Goal: Task Accomplishment & Management: Use online tool/utility

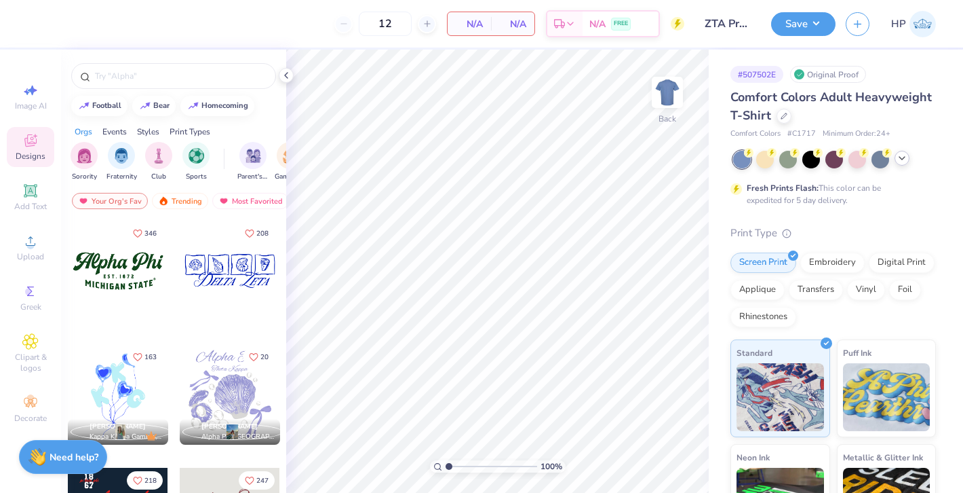
click at [900, 165] on div at bounding box center [834, 160] width 203 height 18
click at [899, 155] on icon at bounding box center [902, 158] width 11 height 11
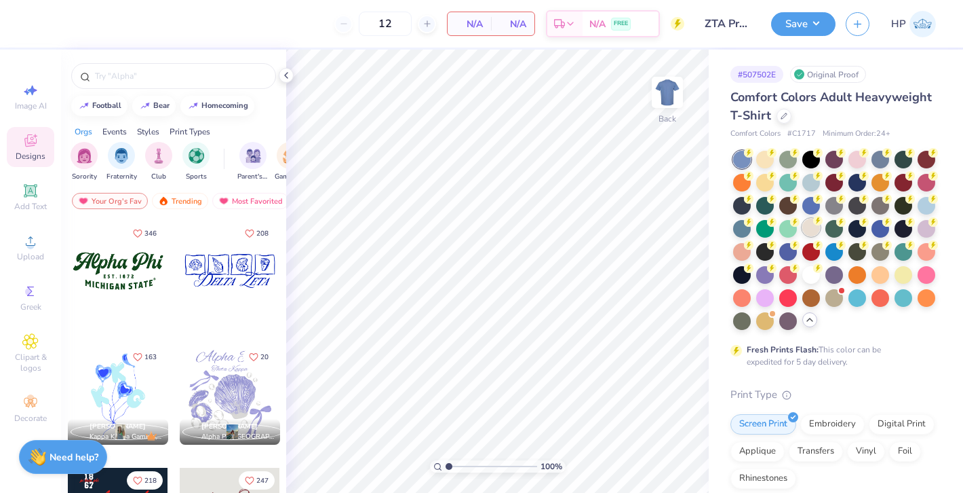
click at [813, 230] on div at bounding box center [812, 227] width 18 height 18
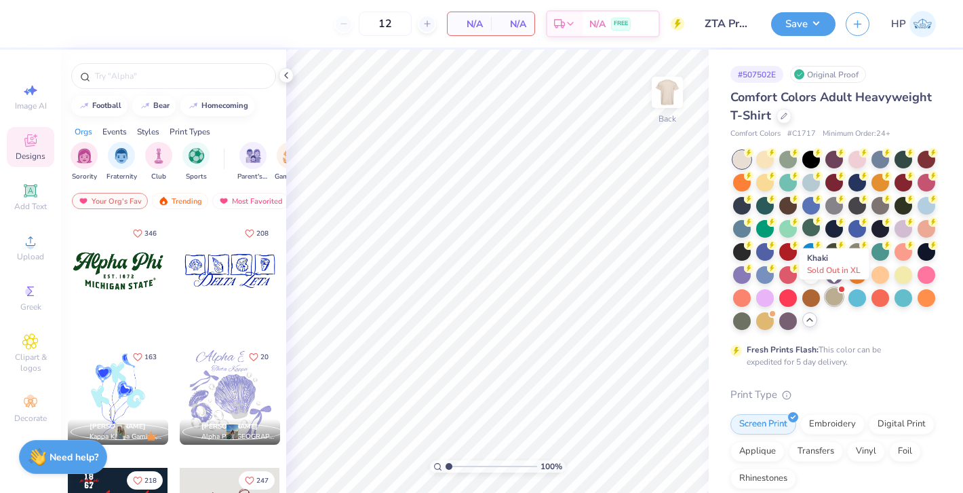
click at [832, 300] on div at bounding box center [835, 297] width 18 height 18
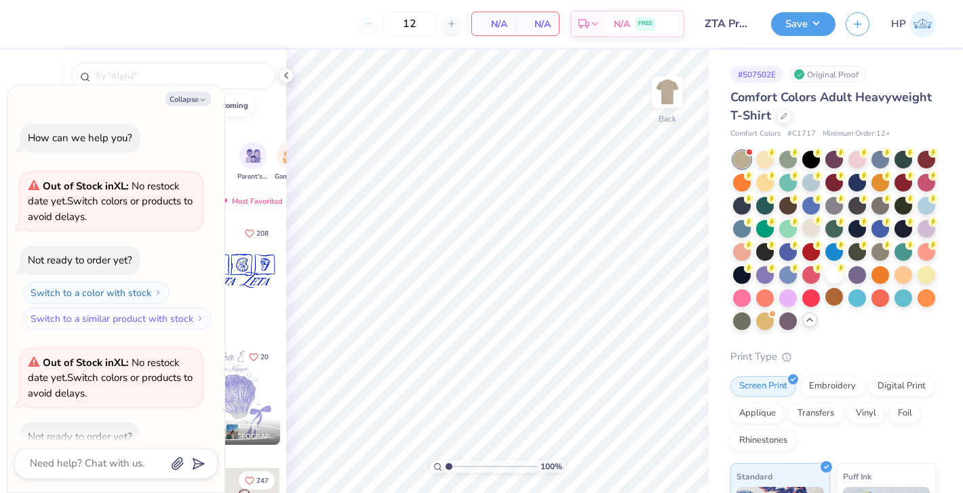
scroll to position [75, 0]
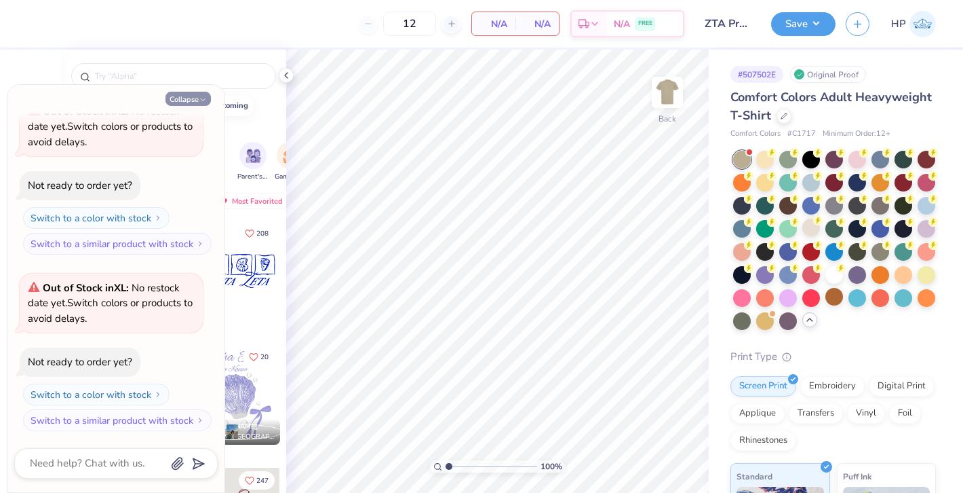
click at [202, 97] on icon "button" at bounding box center [203, 100] width 8 height 8
type textarea "x"
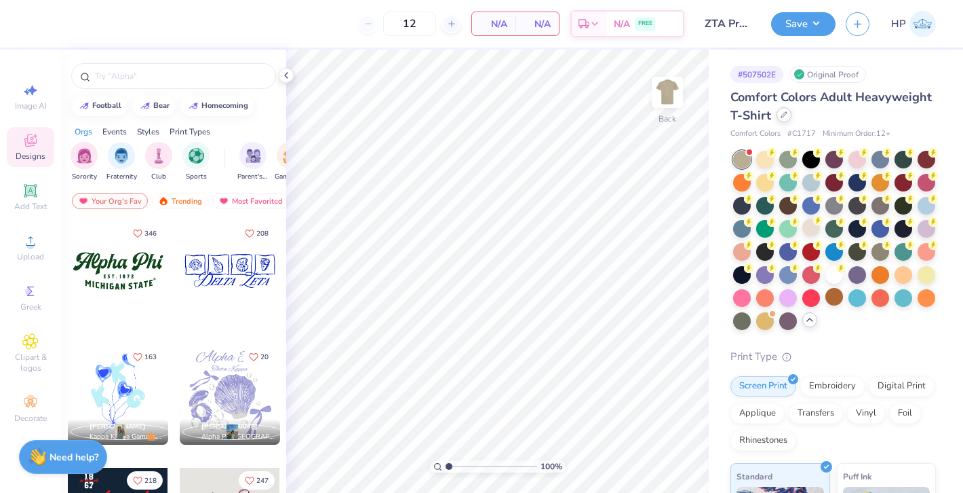
click at [787, 109] on div at bounding box center [784, 114] width 15 height 15
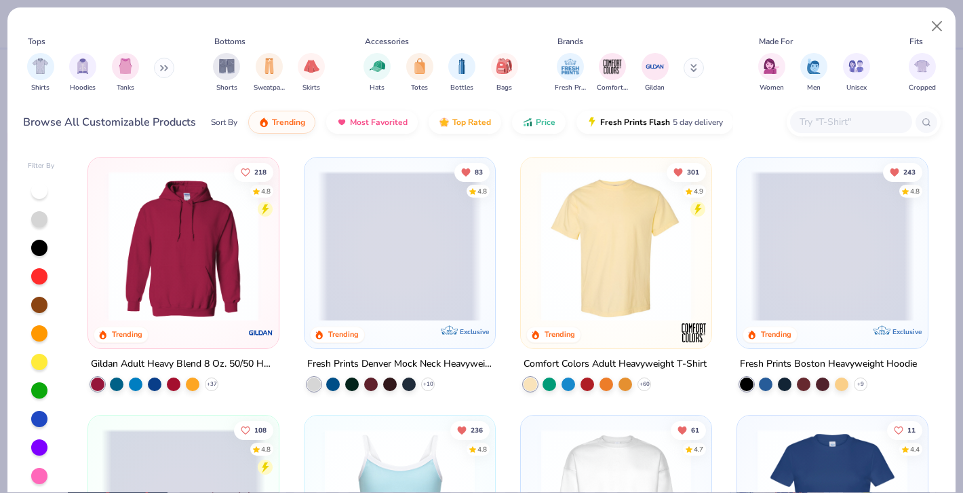
click at [820, 124] on input "text" at bounding box center [851, 122] width 104 height 16
paste input "SHGDD"
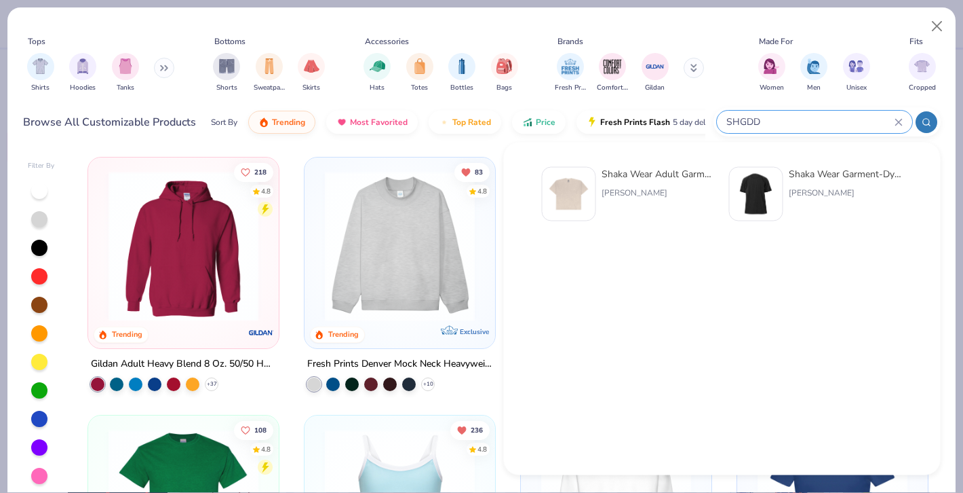
type input "SHGDD"
click at [652, 176] on div "Shaka Wear Adult Garment-Dyed Drop-Shoulder T-Shirt" at bounding box center [659, 174] width 114 height 14
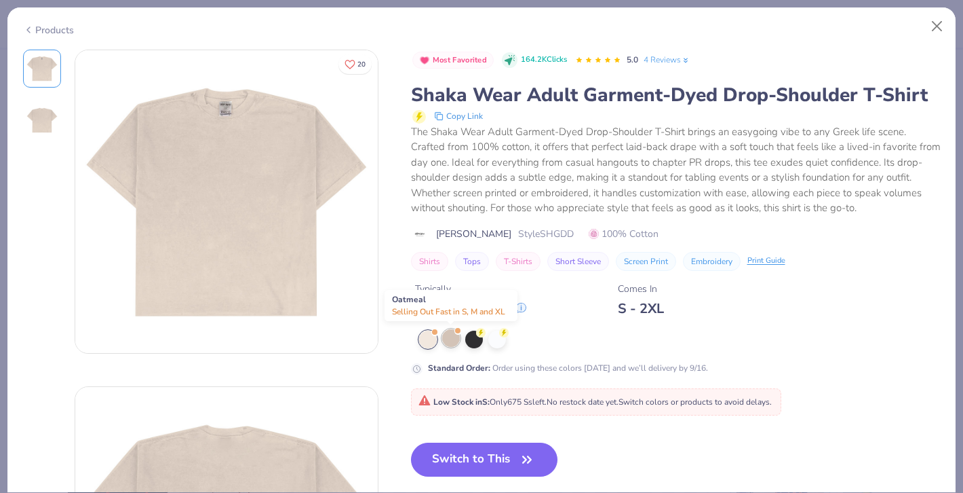
click at [455, 337] on div at bounding box center [451, 338] width 18 height 18
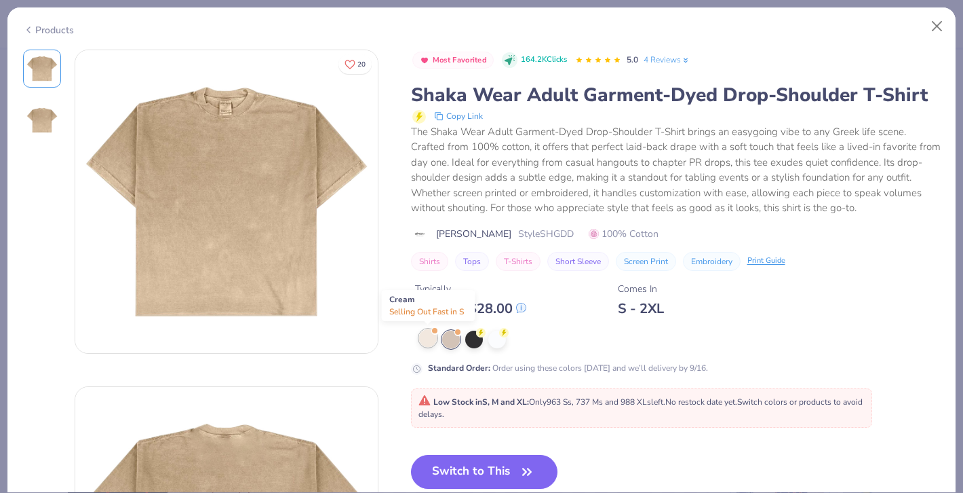
click at [425, 337] on div at bounding box center [428, 338] width 18 height 18
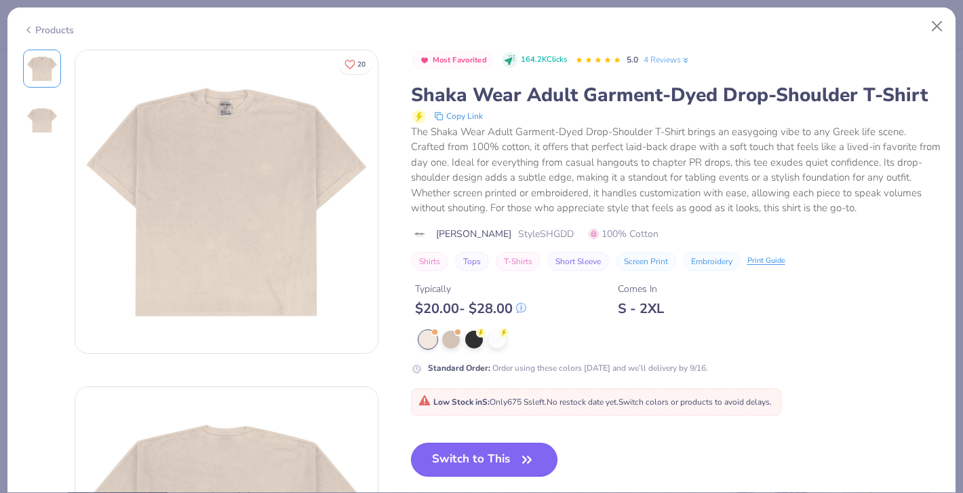
click at [461, 453] on button "Switch to This" at bounding box center [484, 459] width 147 height 34
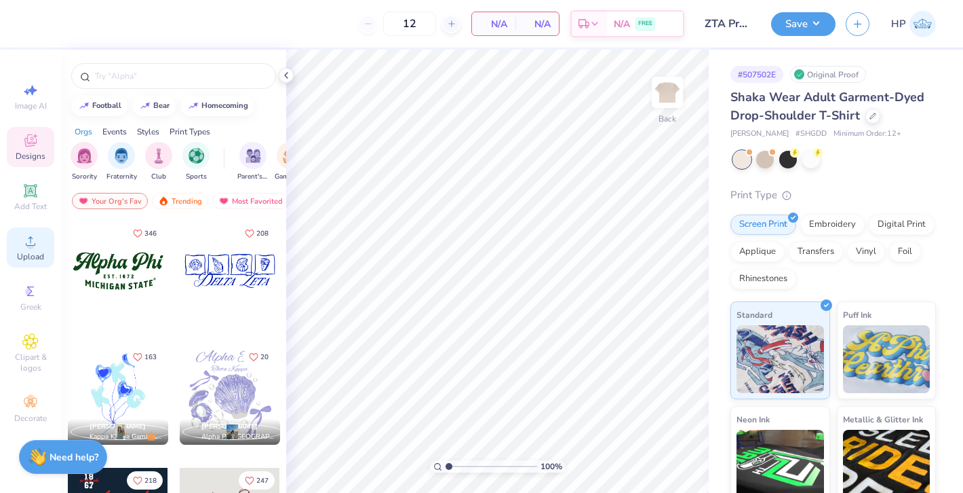
click at [30, 244] on circle at bounding box center [29, 245] width 7 height 7
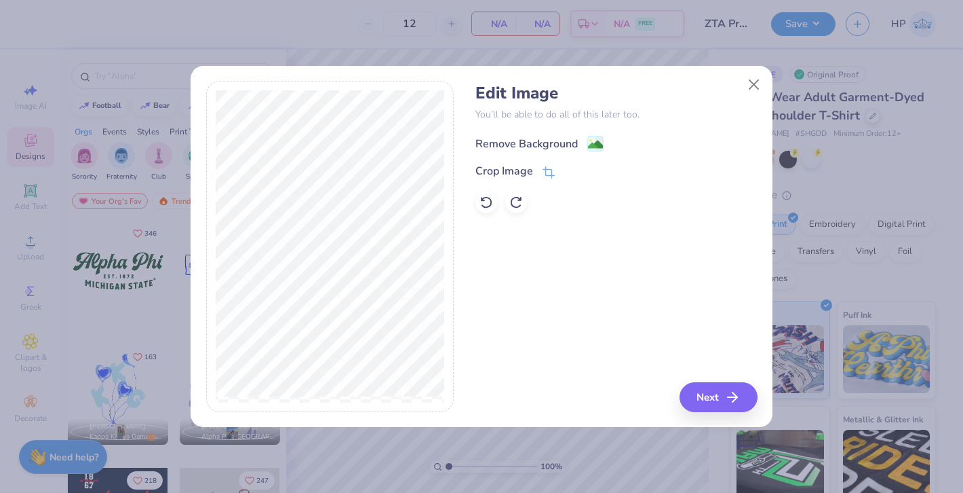
click at [597, 138] on image at bounding box center [595, 144] width 15 height 15
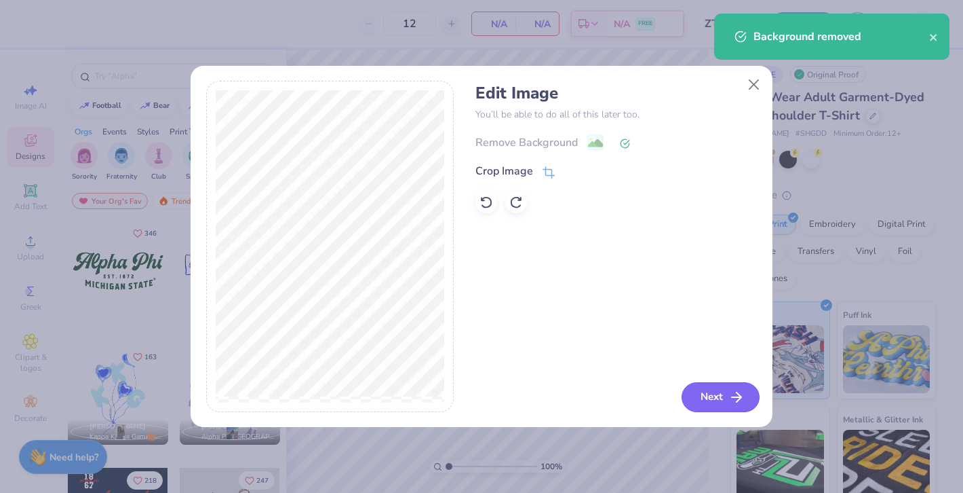
click at [716, 391] on button "Next" at bounding box center [721, 397] width 78 height 30
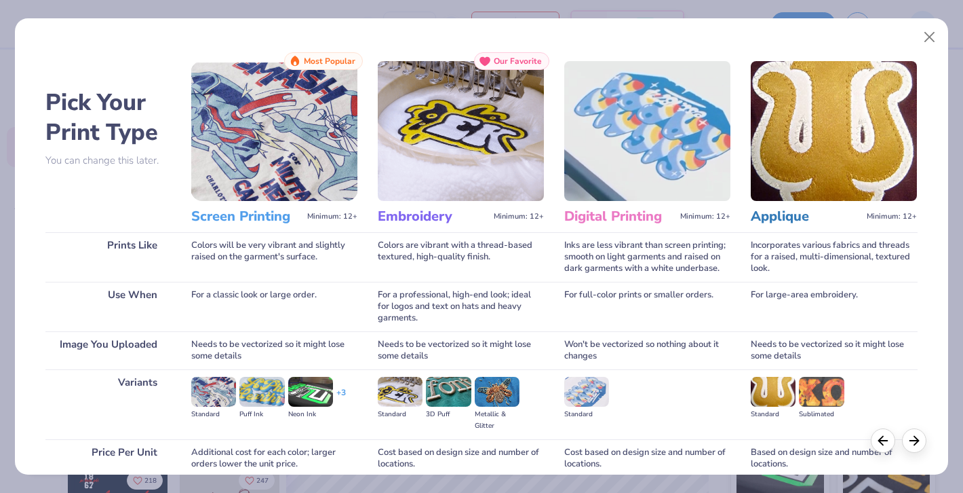
scroll to position [116, 0]
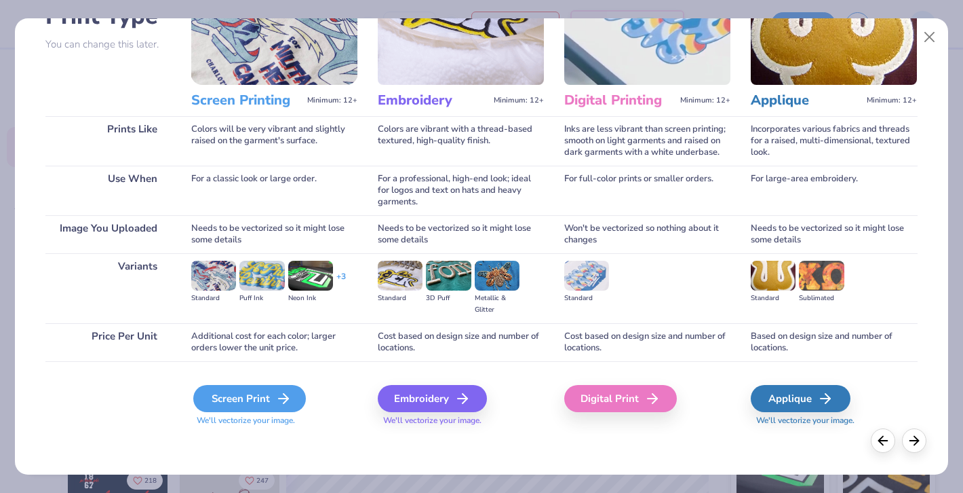
click at [277, 395] on icon at bounding box center [283, 398] width 16 height 16
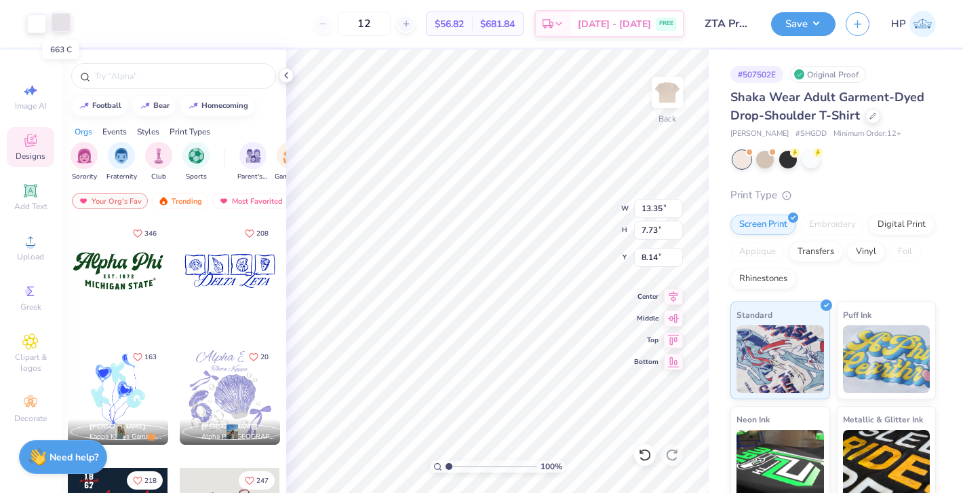
click at [62, 24] on div at bounding box center [61, 22] width 19 height 19
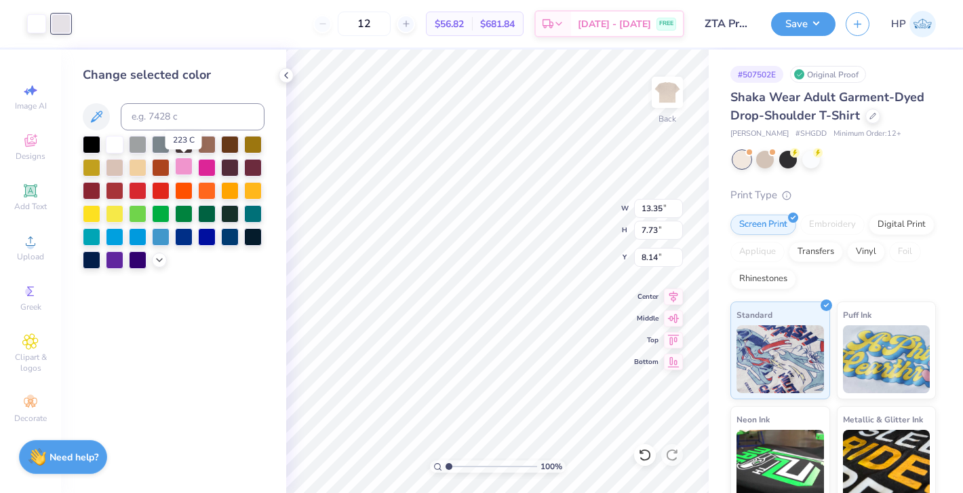
click at [189, 167] on div at bounding box center [184, 166] width 18 height 18
click at [33, 19] on div at bounding box center [36, 22] width 19 height 19
click at [182, 166] on div at bounding box center [184, 166] width 18 height 18
click at [210, 165] on div at bounding box center [207, 166] width 18 height 18
click at [164, 261] on icon at bounding box center [159, 258] width 11 height 11
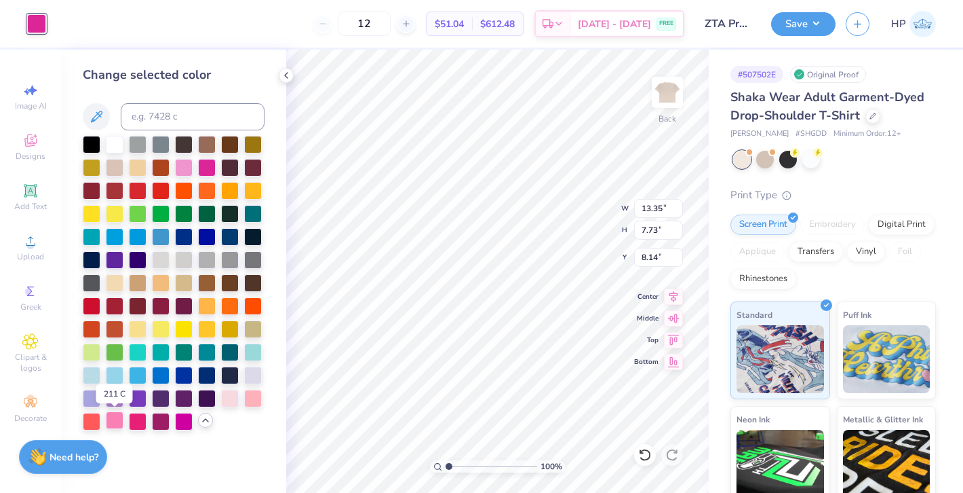
click at [117, 424] on div at bounding box center [115, 420] width 18 height 18
click at [135, 421] on div at bounding box center [138, 420] width 18 height 18
click at [188, 166] on div at bounding box center [184, 166] width 18 height 18
click at [251, 400] on div at bounding box center [253, 397] width 18 height 18
click at [207, 165] on div at bounding box center [207, 166] width 18 height 18
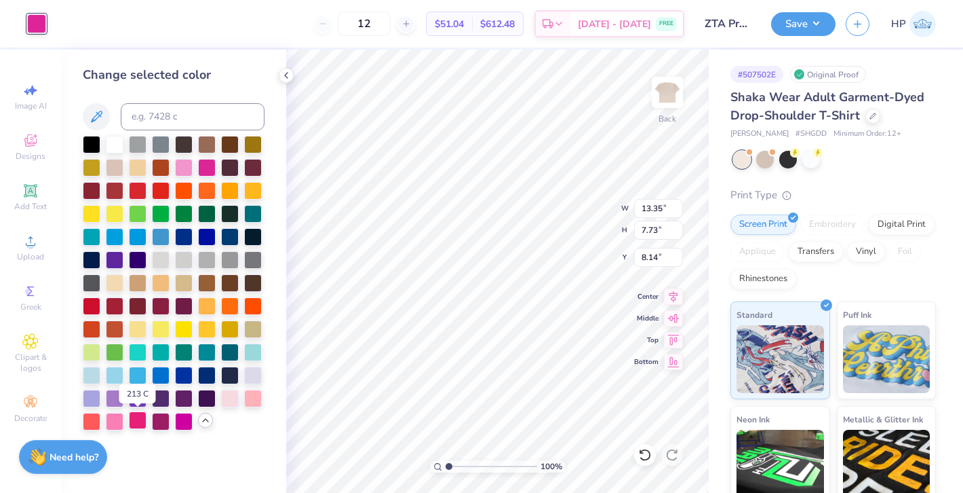
click at [133, 420] on div at bounding box center [138, 420] width 18 height 18
click at [117, 420] on div at bounding box center [115, 420] width 18 height 18
click at [185, 164] on div at bounding box center [184, 166] width 18 height 18
click at [113, 415] on div at bounding box center [115, 420] width 18 height 18
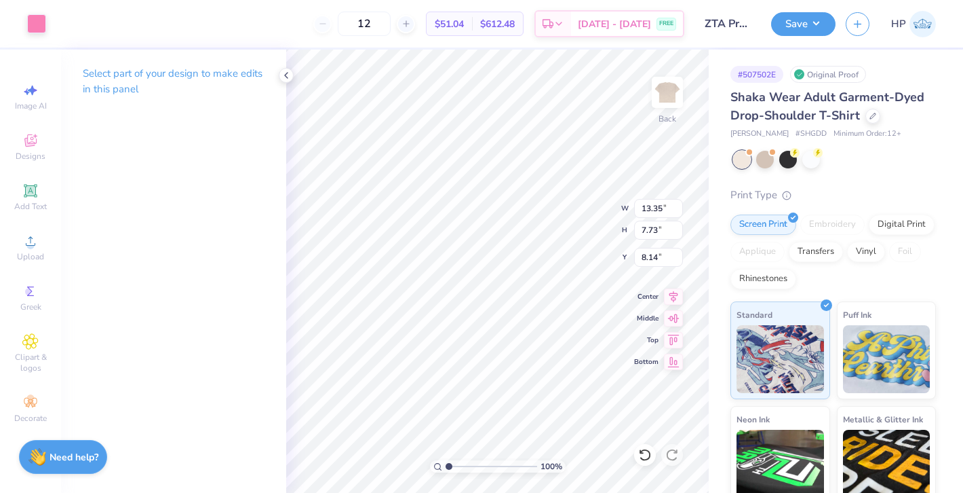
type input "11.64"
click at [576, 230] on div "100 % Back W 13.35 H 7.73 Y 11.64 Center Middle Top Bottom" at bounding box center [497, 271] width 423 height 443
drag, startPoint x: 399, startPoint y: 24, endPoint x: 352, endPoint y: 23, distance: 46.8
click at [352, 24] on div "12" at bounding box center [364, 24] width 102 height 24
type input "36"
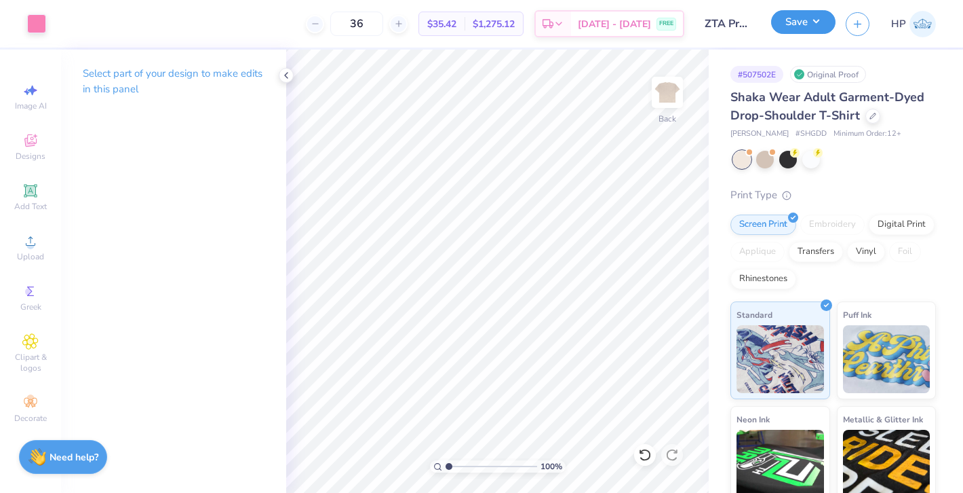
click at [805, 26] on button "Save" at bounding box center [803, 22] width 64 height 24
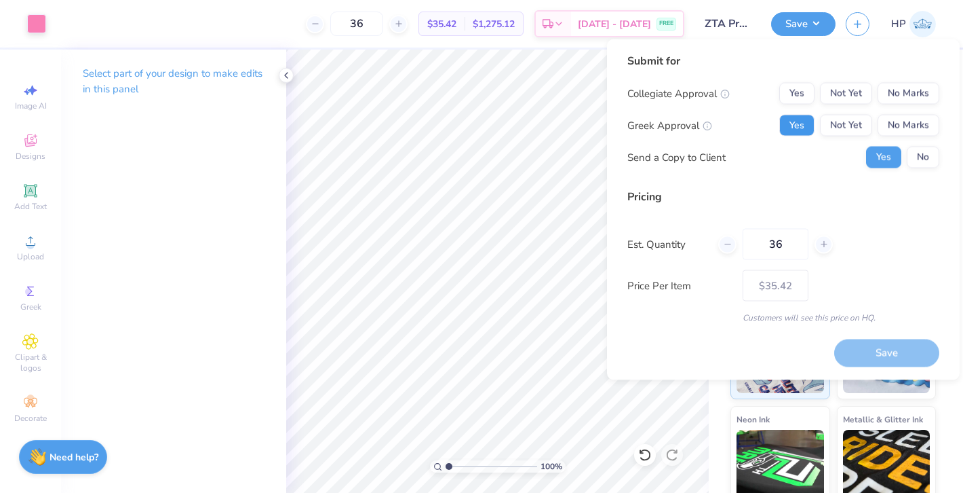
click at [790, 134] on button "Yes" at bounding box center [797, 126] width 35 height 22
click at [914, 100] on button "No Marks" at bounding box center [909, 94] width 62 height 22
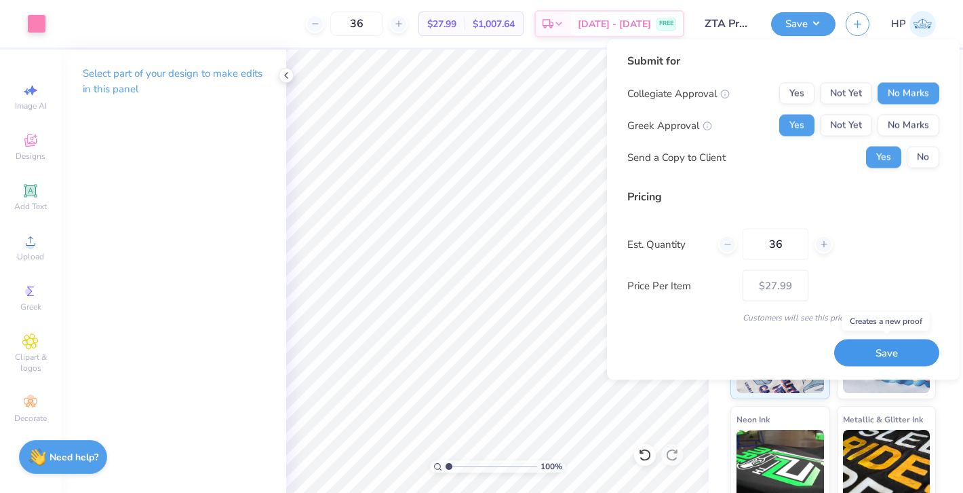
click at [881, 356] on button "Save" at bounding box center [887, 353] width 105 height 28
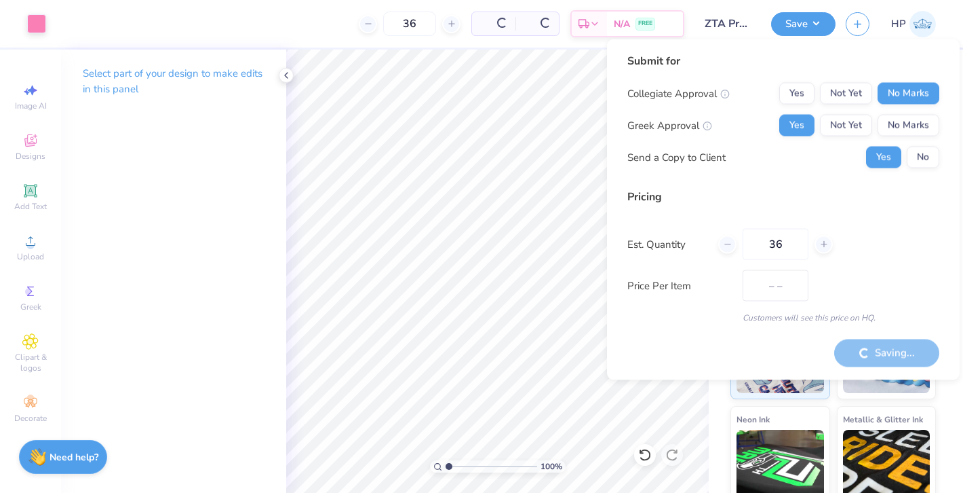
type input "$35.42"
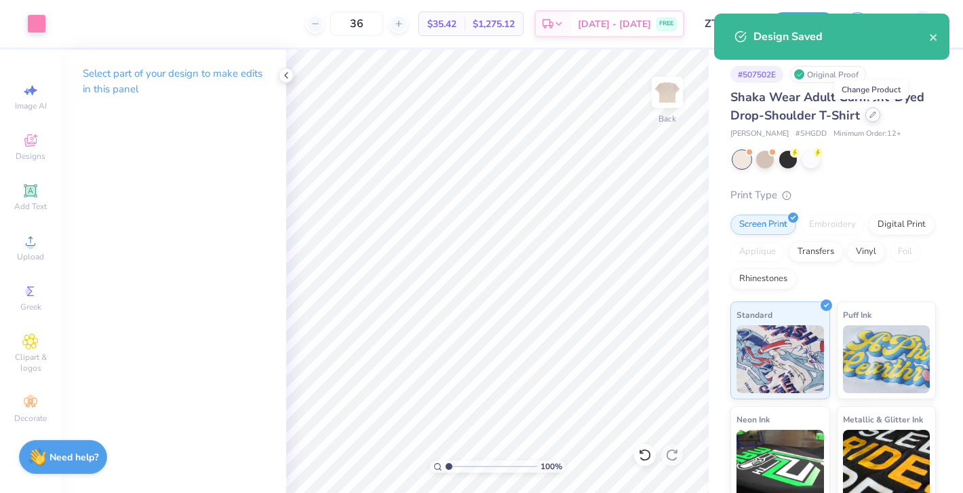
click at [873, 118] on div at bounding box center [873, 114] width 15 height 15
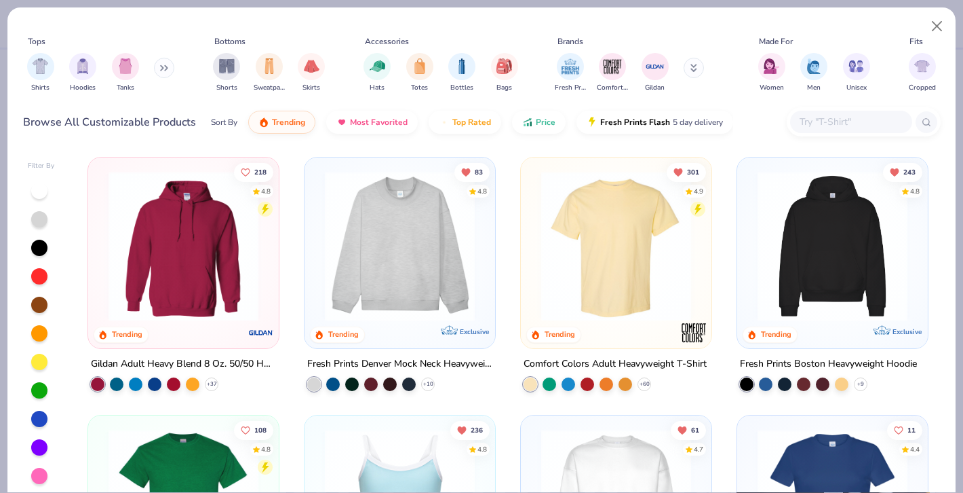
click at [630, 240] on img at bounding box center [617, 246] width 164 height 150
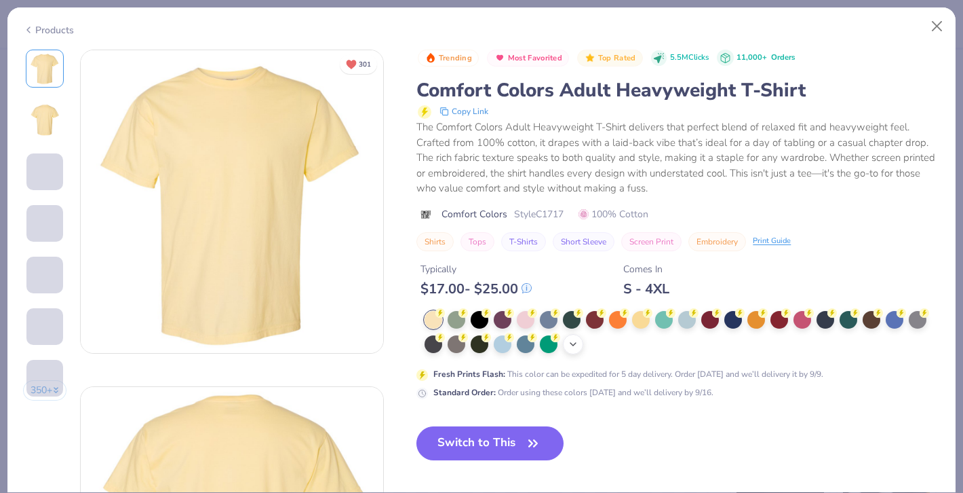
click at [577, 341] on icon at bounding box center [573, 344] width 11 height 11
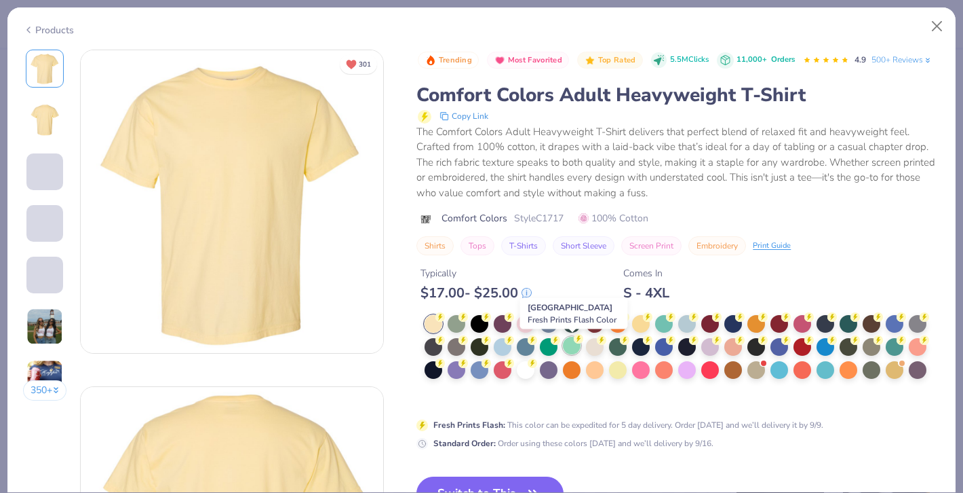
click at [569, 352] on div at bounding box center [572, 346] width 18 height 18
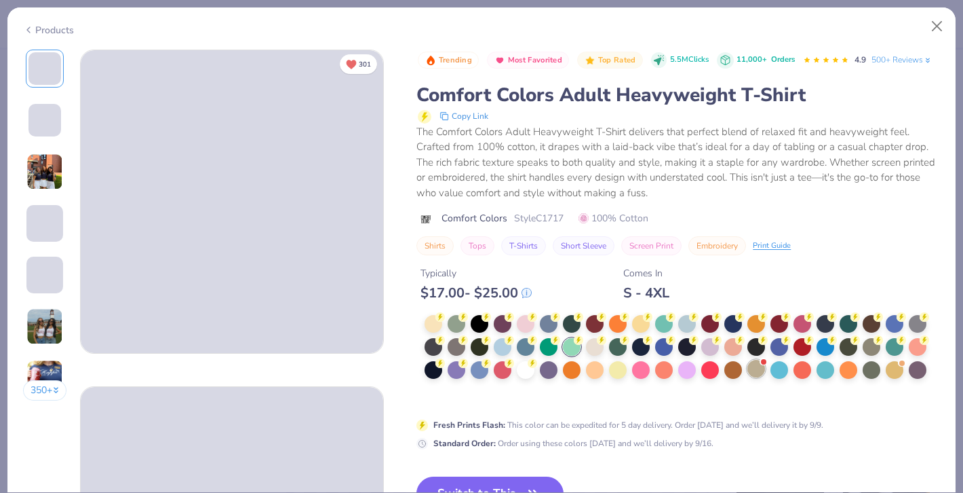
click at [758, 368] on div at bounding box center [757, 369] width 18 height 18
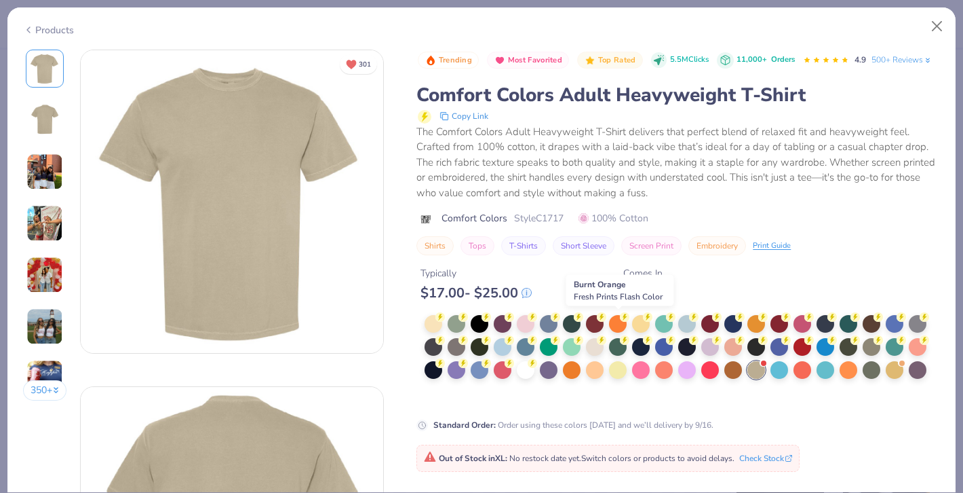
scroll to position [62, 0]
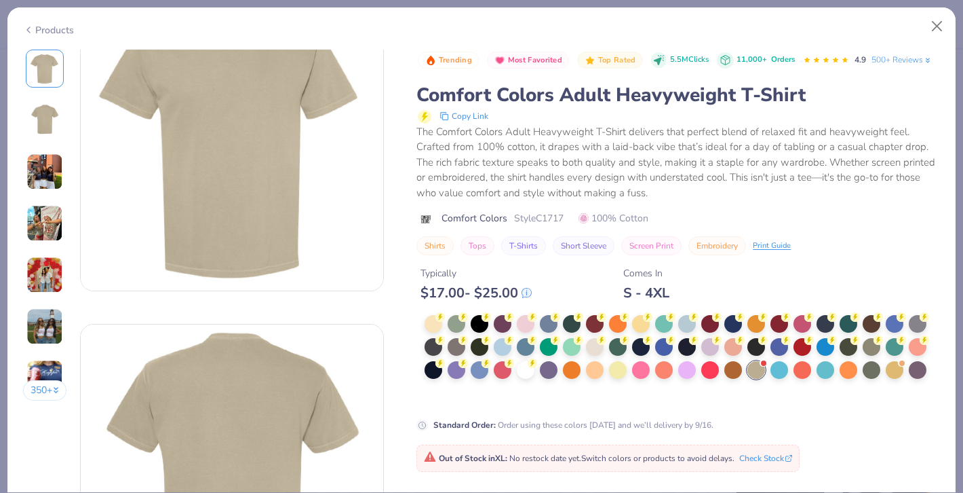
click at [619, 400] on div at bounding box center [683, 360] width 516 height 90
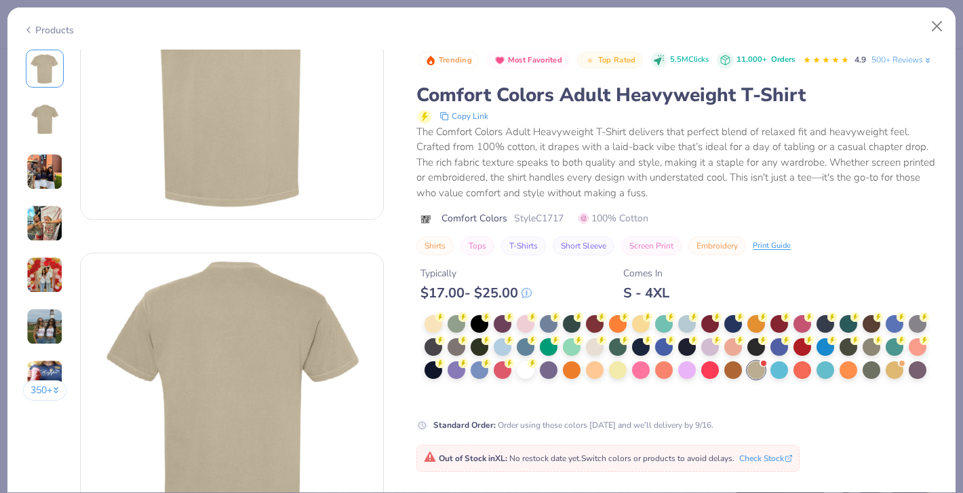
scroll to position [0, 0]
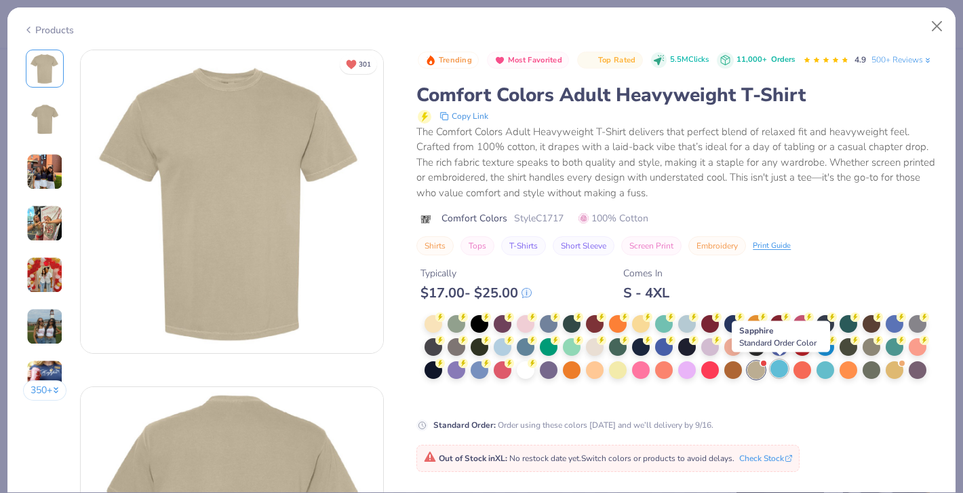
click at [785, 366] on div at bounding box center [780, 369] width 18 height 18
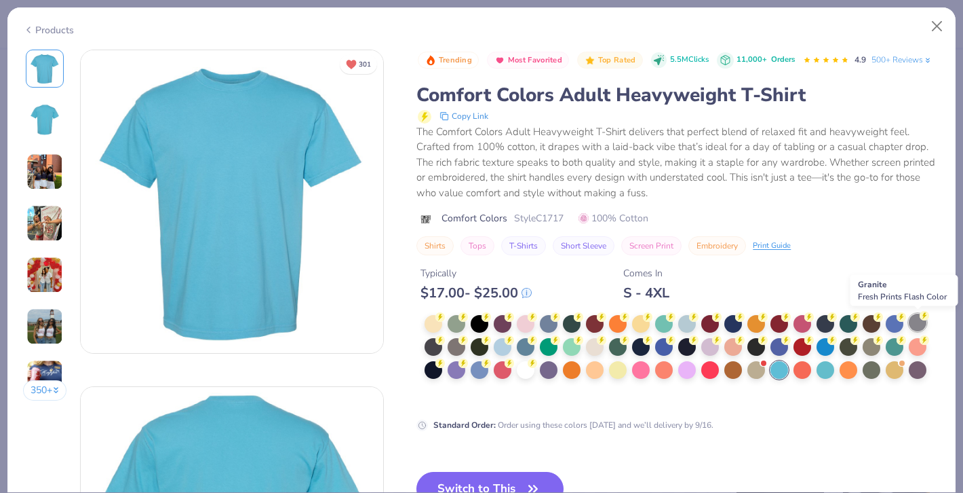
click at [921, 322] on div at bounding box center [918, 322] width 18 height 18
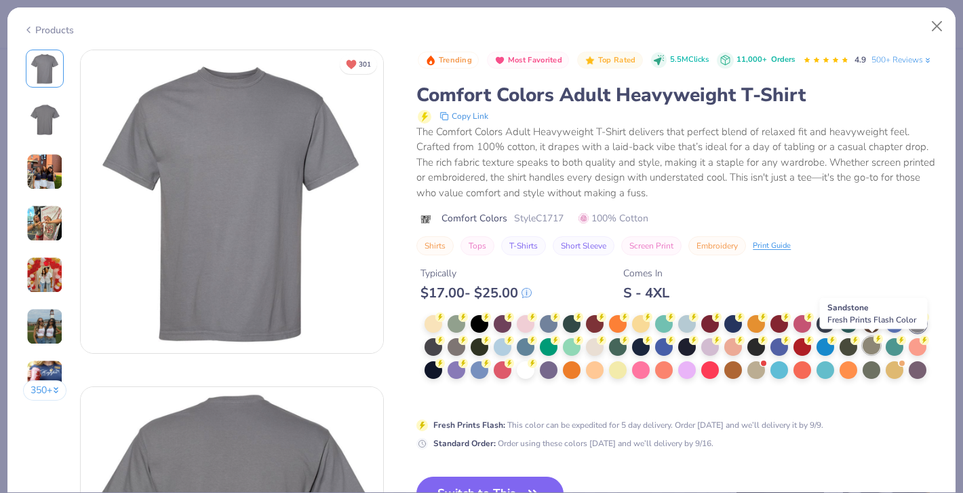
click at [873, 345] on div at bounding box center [872, 346] width 18 height 18
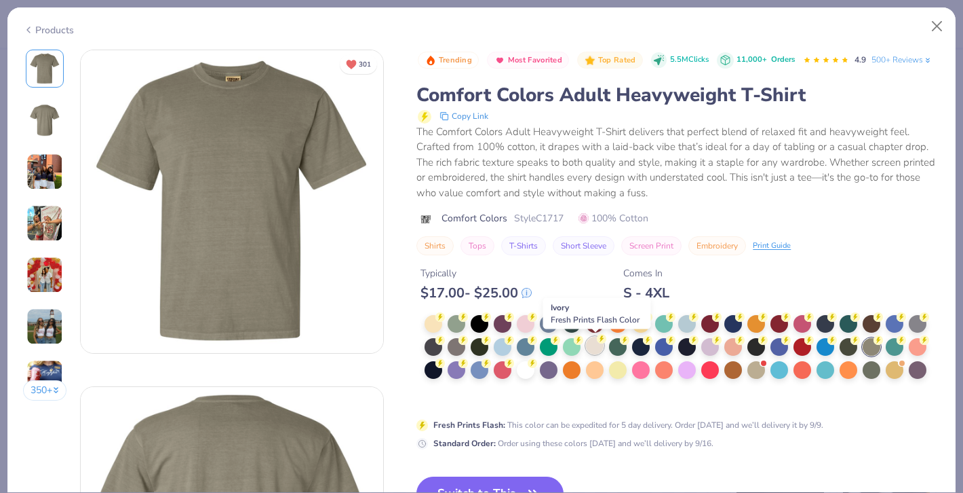
click at [598, 343] on icon at bounding box center [601, 338] width 9 height 9
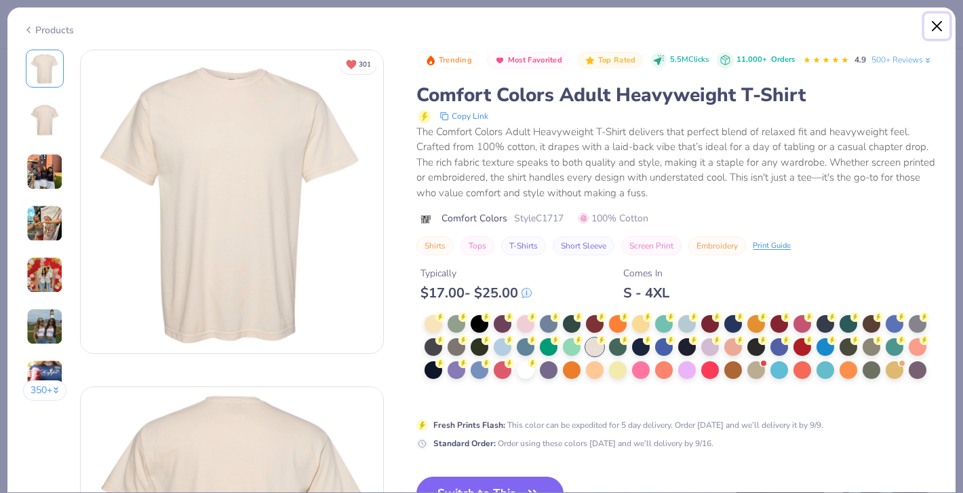
click at [932, 26] on button "Close" at bounding box center [938, 27] width 26 height 26
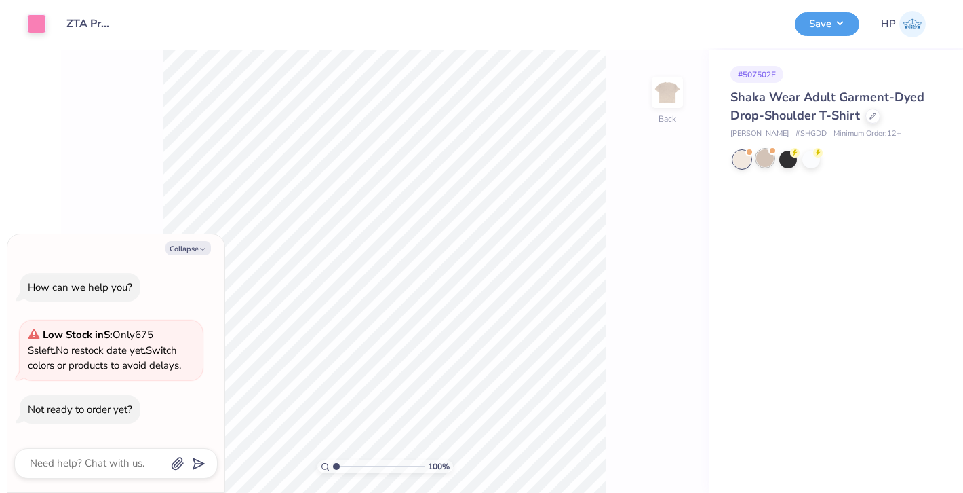
click at [763, 155] on div at bounding box center [765, 158] width 18 height 18
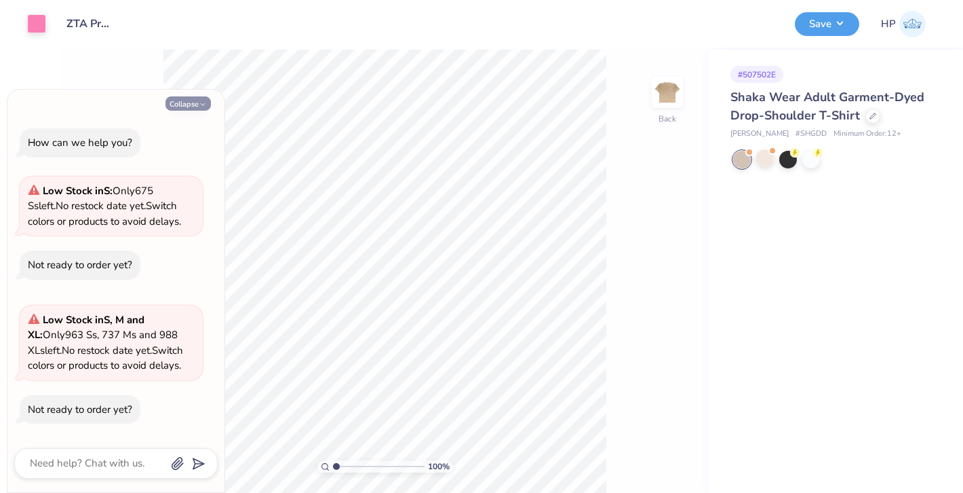
click at [200, 104] on icon "button" at bounding box center [203, 104] width 8 height 8
type textarea "x"
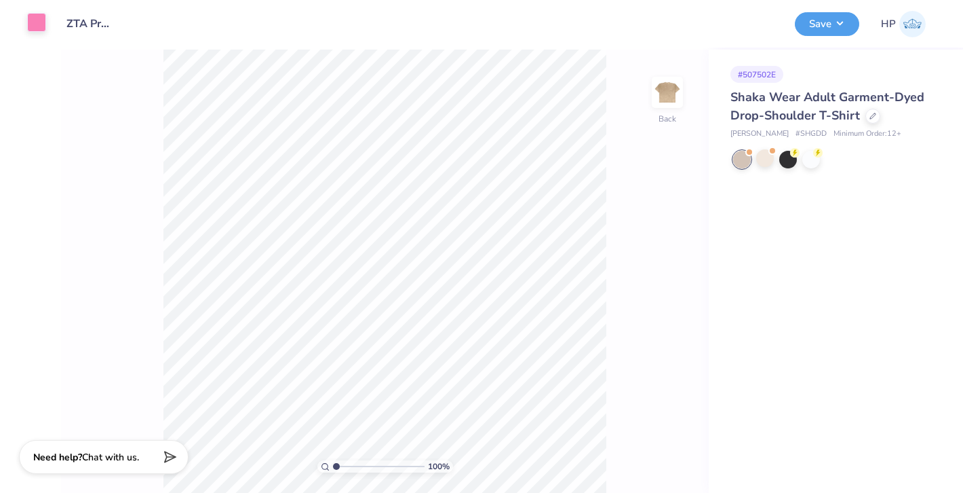
click at [41, 31] on div at bounding box center [36, 22] width 19 height 19
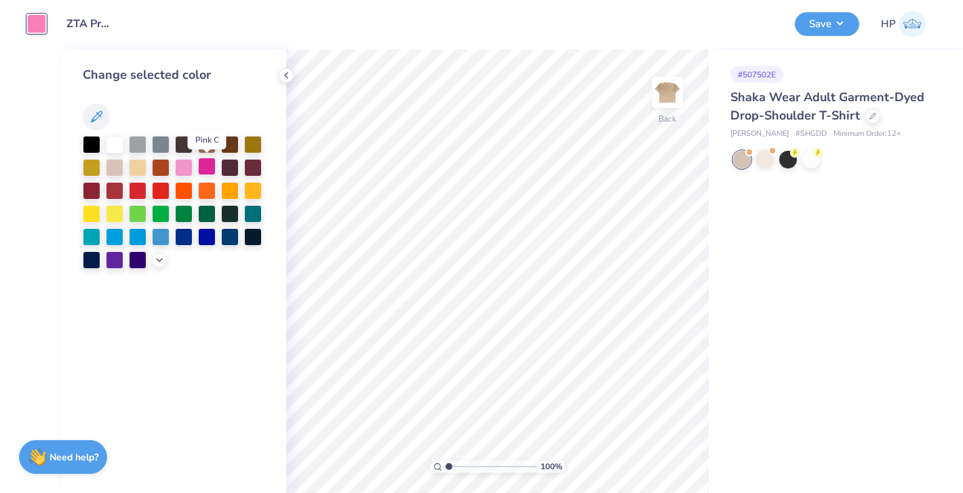
click at [208, 161] on div at bounding box center [207, 166] width 18 height 18
click at [155, 258] on icon at bounding box center [159, 258] width 11 height 11
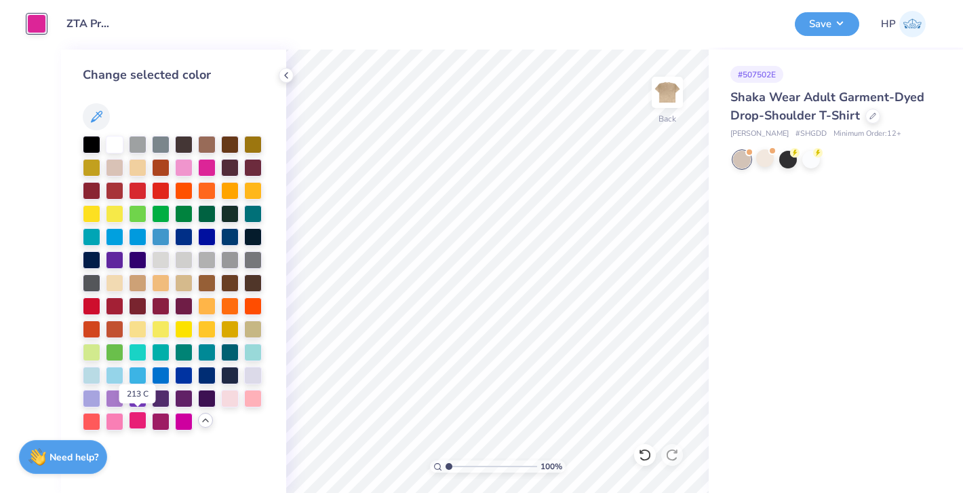
click at [136, 421] on div at bounding box center [138, 420] width 18 height 18
click at [824, 31] on button "Save" at bounding box center [827, 22] width 64 height 24
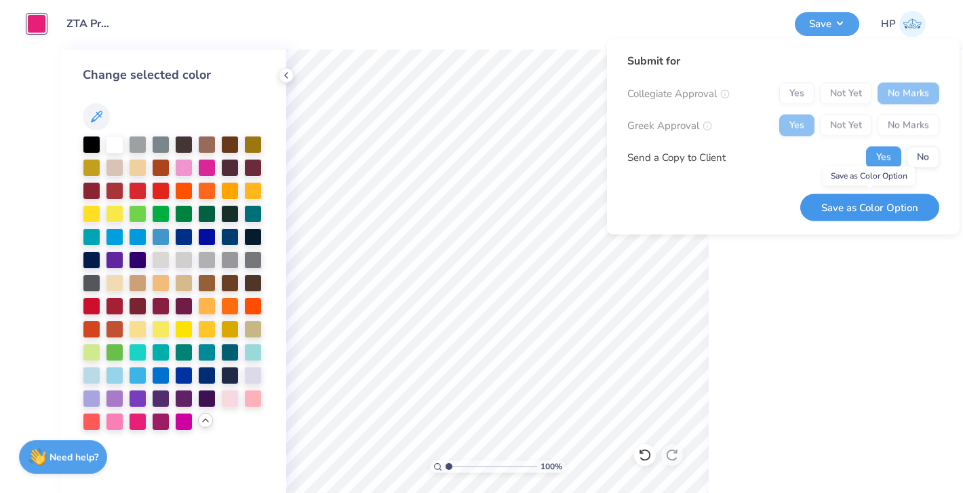
click at [864, 203] on button "Save as Color Option" at bounding box center [870, 207] width 139 height 28
